Goal: Task Accomplishment & Management: Manage account settings

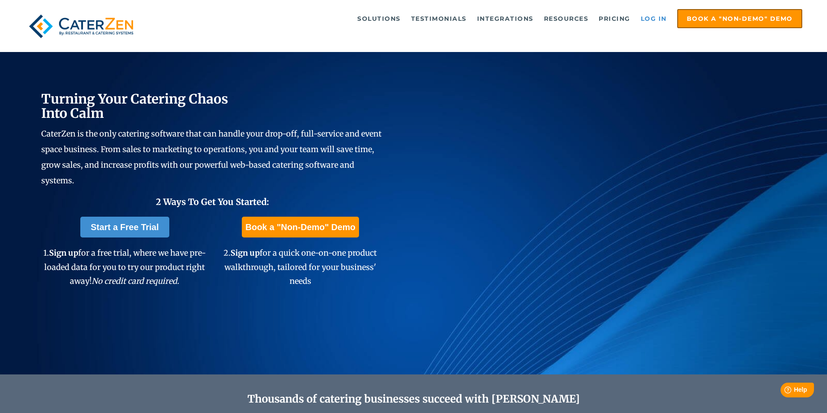
click at [650, 18] on link "Log in" at bounding box center [653, 18] width 35 height 17
click at [651, 18] on link "Log in" at bounding box center [653, 18] width 35 height 17
click at [651, 19] on link "Log in" at bounding box center [653, 18] width 35 height 17
